Goal: Browse casually: Explore the website without a specific task or goal

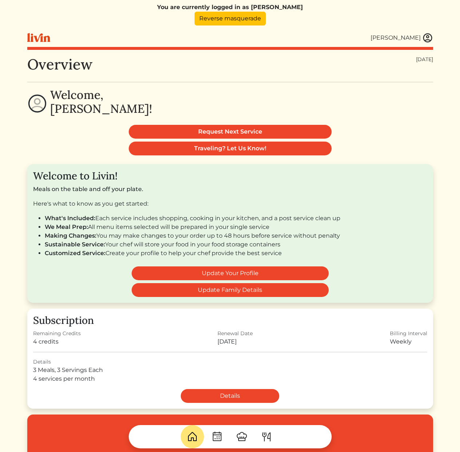
click at [242, 439] on img at bounding box center [242, 437] width 12 height 12
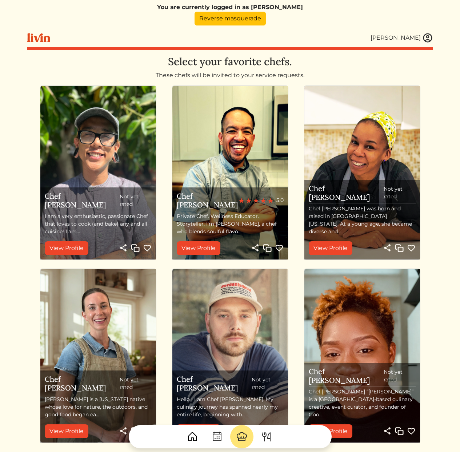
scroll to position [127, 0]
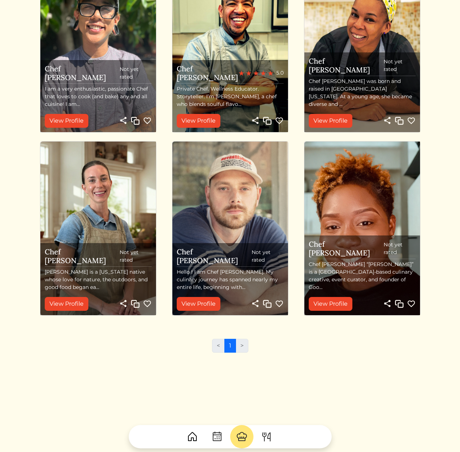
click at [233, 280] on p "Hello ! I am Chef Jules. My culinary journey has spanned nearly my entire life,…" at bounding box center [230, 279] width 107 height 23
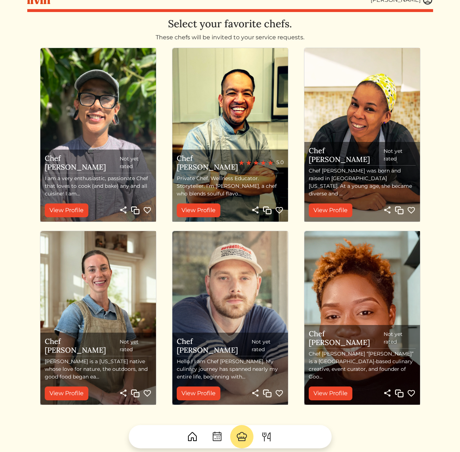
click at [25, 143] on div "You are currently logged in as Evette Ellis Reverse masquerade Evette Ellis Eve…" at bounding box center [230, 219] width 415 height 515
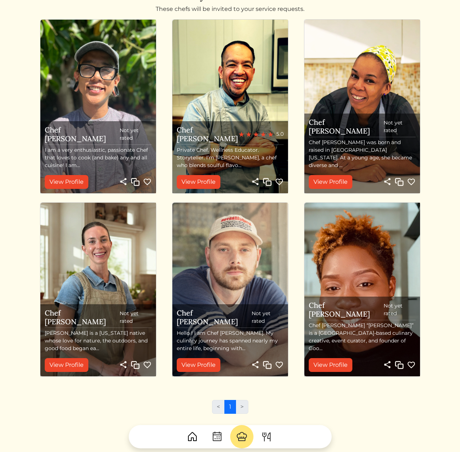
click at [25, 143] on div "You are currently logged in as Evette Ellis Reverse masquerade Evette Ellis Eve…" at bounding box center [230, 191] width 415 height 515
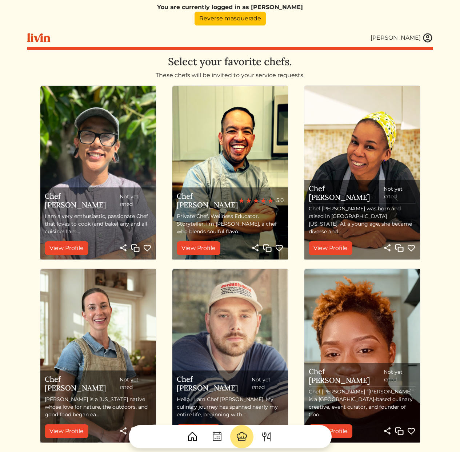
scroll to position [32, 0]
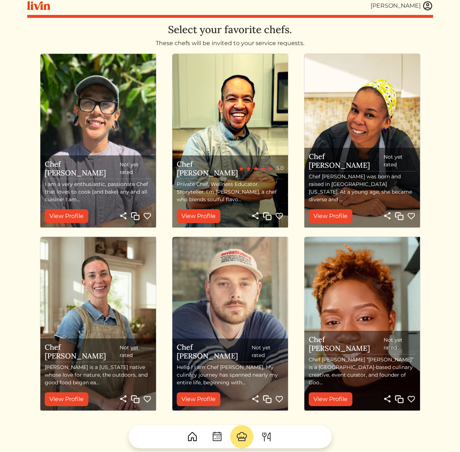
click at [32, 268] on div "Chef Nick Not yet rated I am a very enthusiastic, passionate Chef that loves to…" at bounding box center [230, 234] width 400 height 366
click at [438, 268] on html "You are currently logged in as Evette Ellis Reverse masquerade Evette Ellis Eve…" at bounding box center [230, 194] width 460 height 452
